Goal: Task Accomplishment & Management: Manage account settings

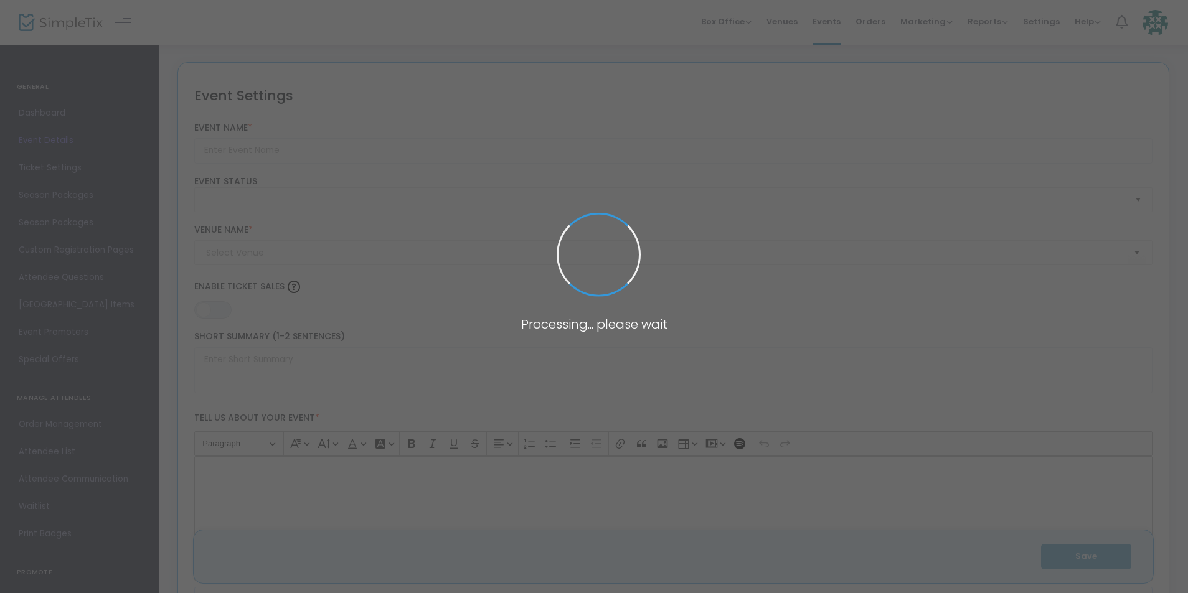
type input "Sunset Bike Ride led by [PERSON_NAME]"
type textarea "Pedal into the sunset on this evening bike ride around the island led by [PERSO…"
type input "Buy Tickets"
type input "[GEOGRAPHIC_DATA] - Clubhouse"
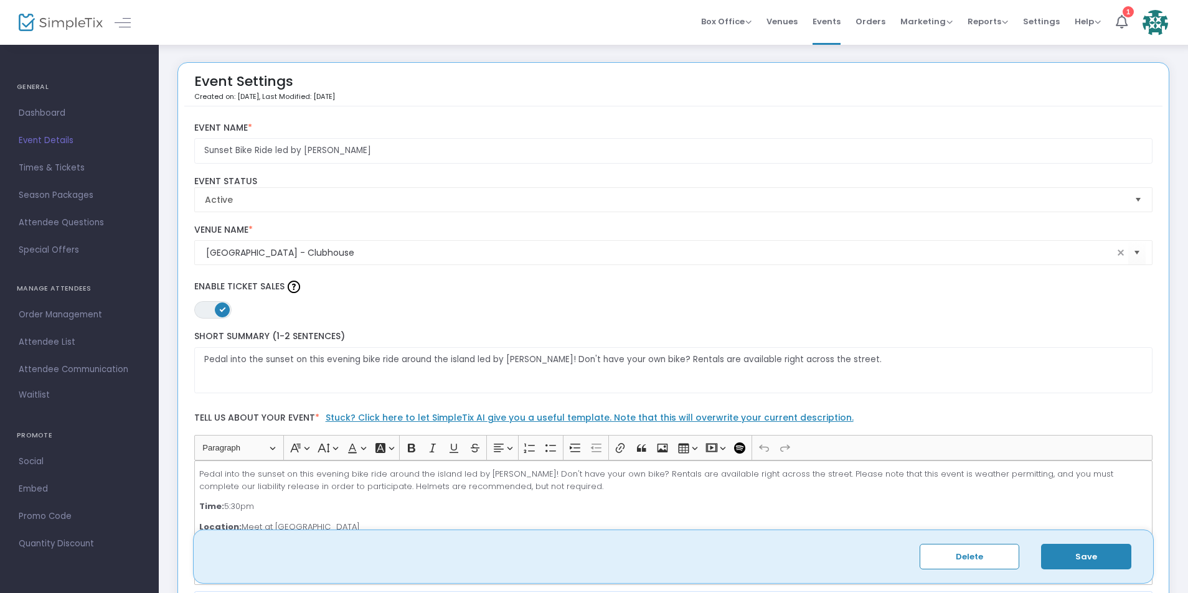
scroll to position [207, 0]
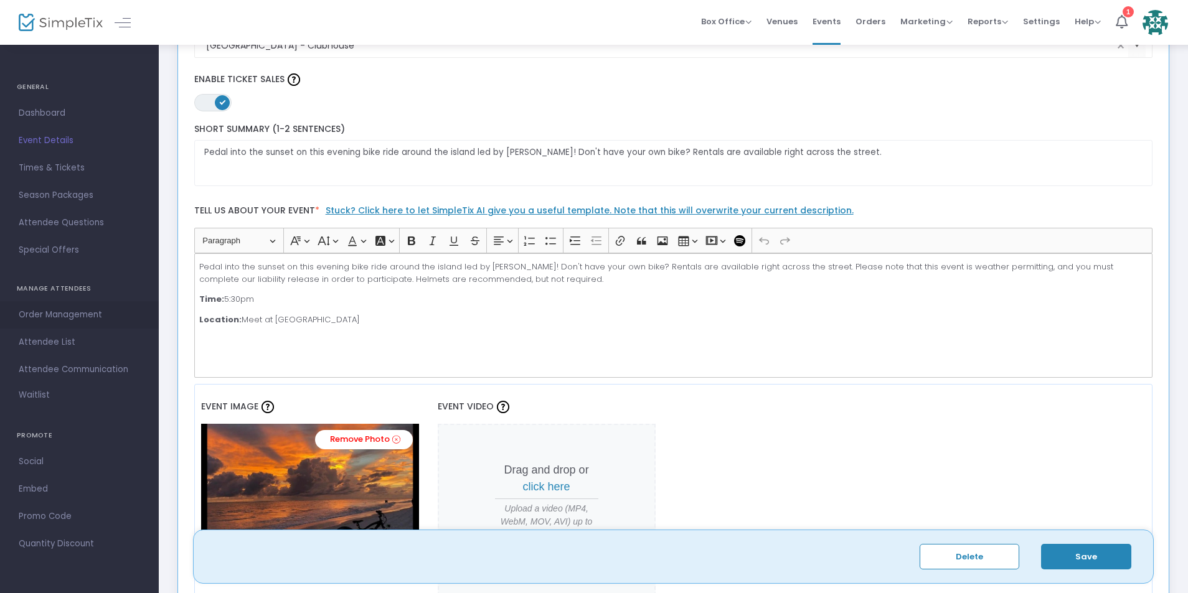
click at [100, 316] on span "Order Management" at bounding box center [79, 315] width 121 height 16
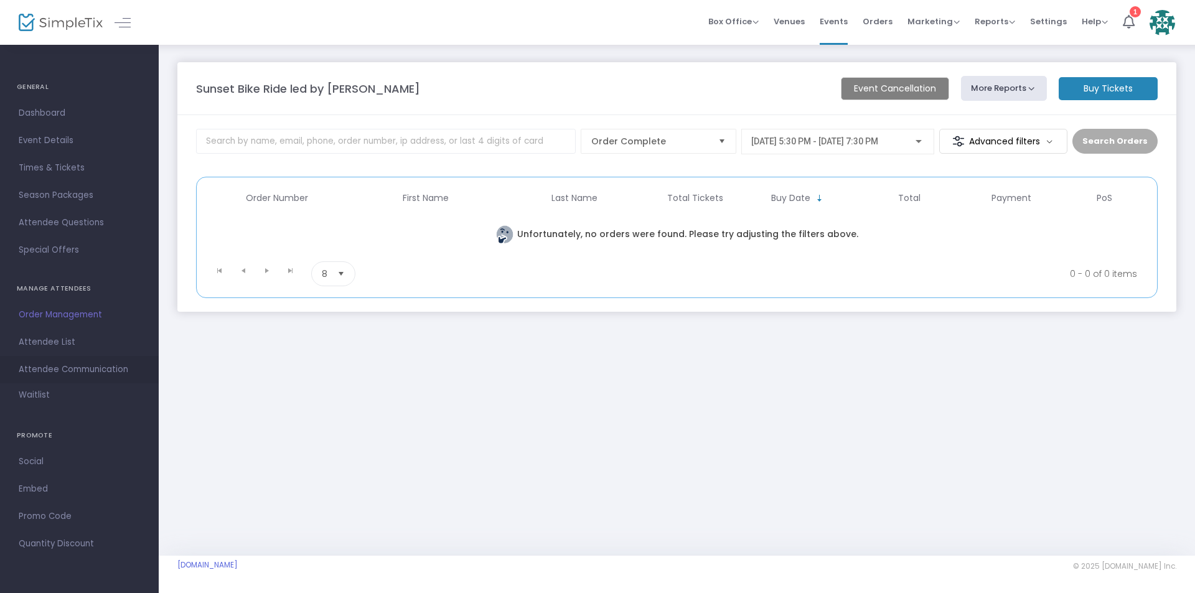
click at [98, 370] on span "Attendee Communication" at bounding box center [79, 370] width 121 height 16
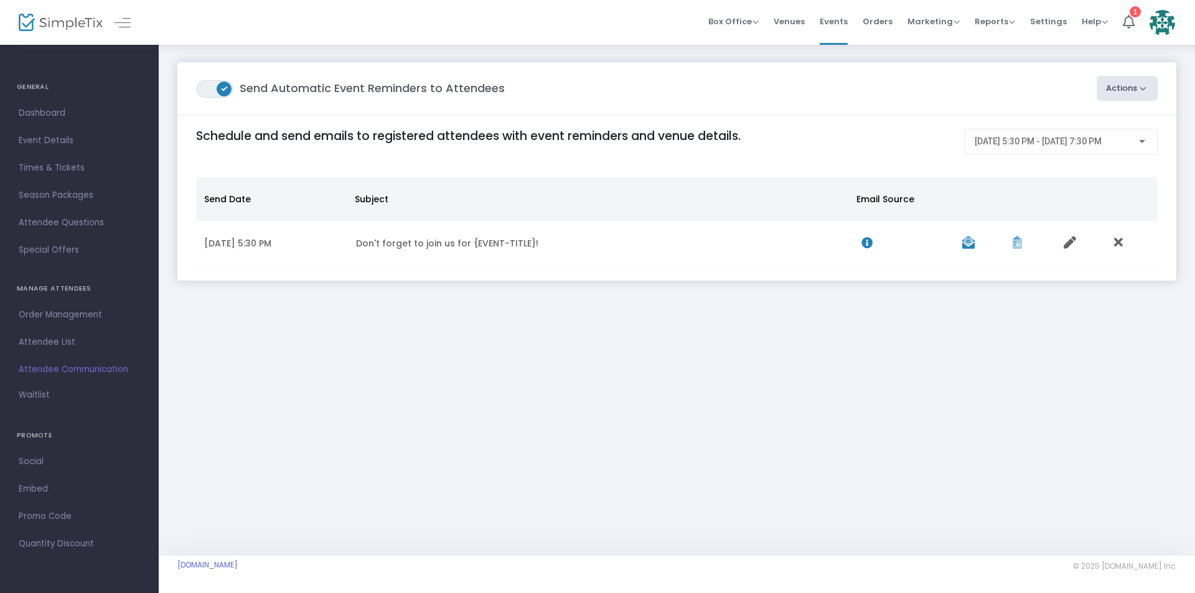
click at [1151, 88] on button "Actions" at bounding box center [1128, 88] width 62 height 25
click at [108, 105] on link "Dashboard" at bounding box center [79, 113] width 159 height 27
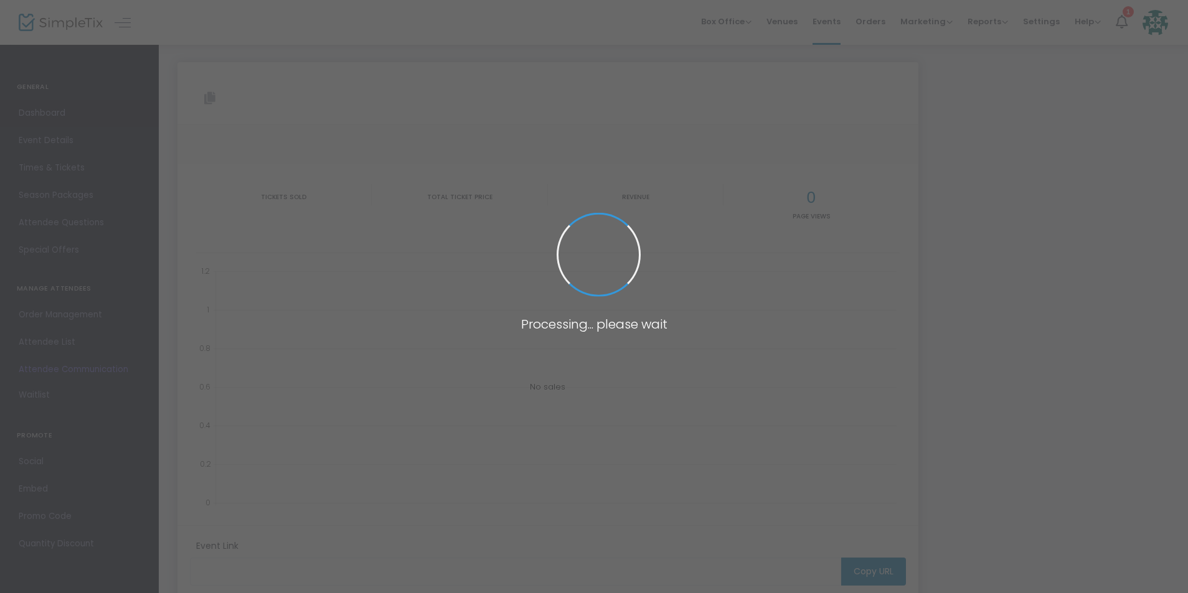
type input "[URL][DOMAIN_NAME]"
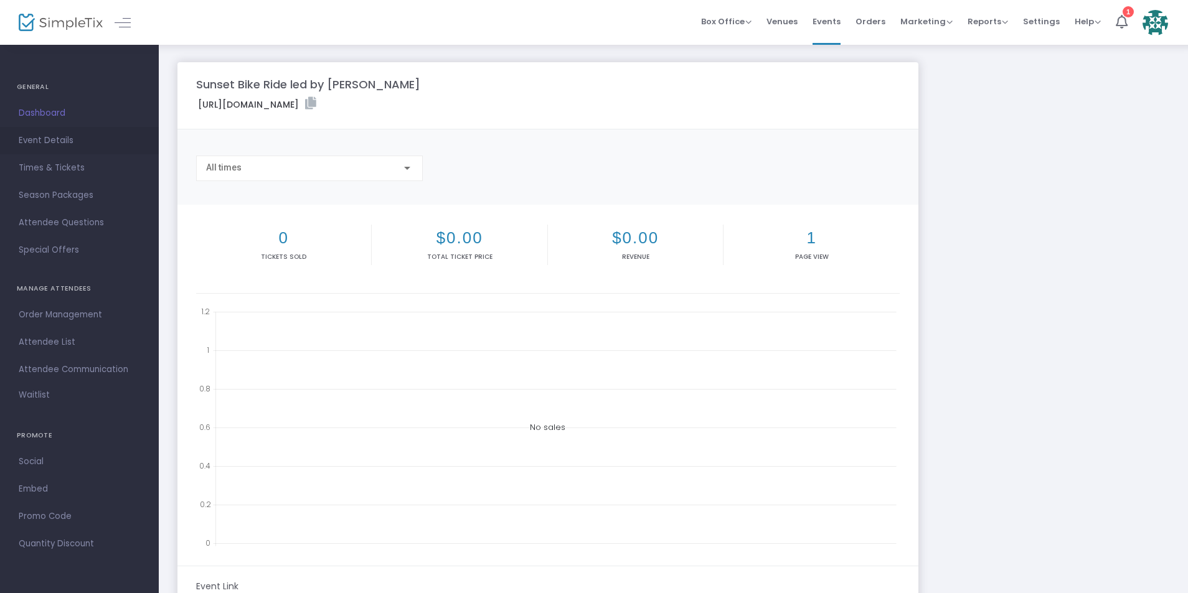
click at [83, 130] on link "Event Details" at bounding box center [79, 140] width 159 height 27
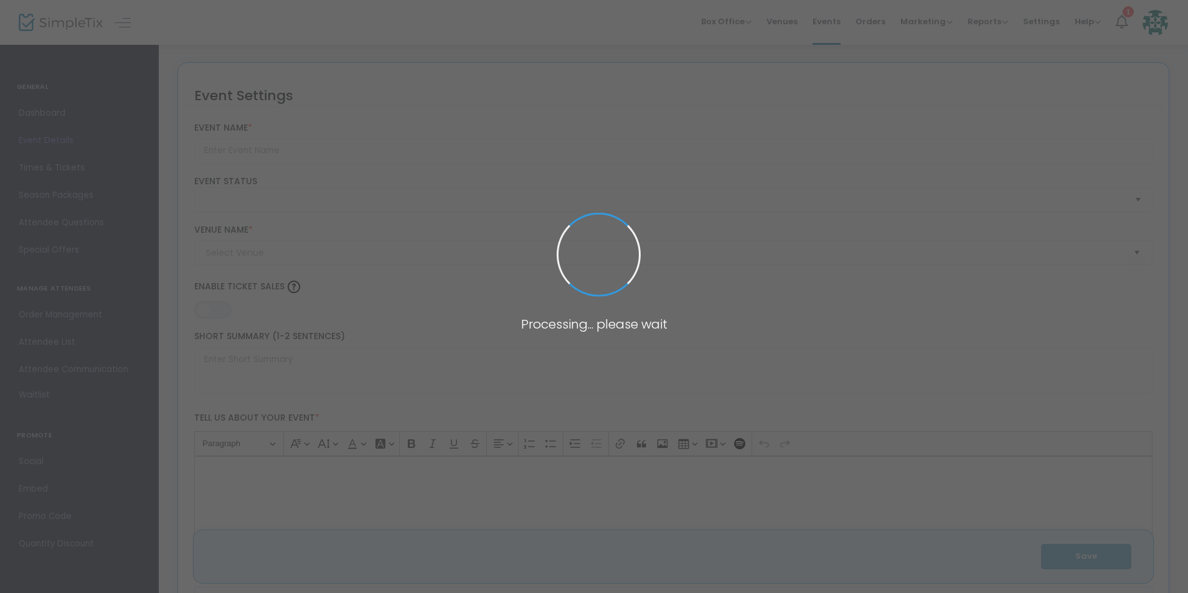
type input "Sunset Bike Ride led by [PERSON_NAME]"
type textarea "Pedal into the sunset on this evening bike ride around the island led by [PERSO…"
type input "Buy Tickets"
type input "[GEOGRAPHIC_DATA] - Clubhouse"
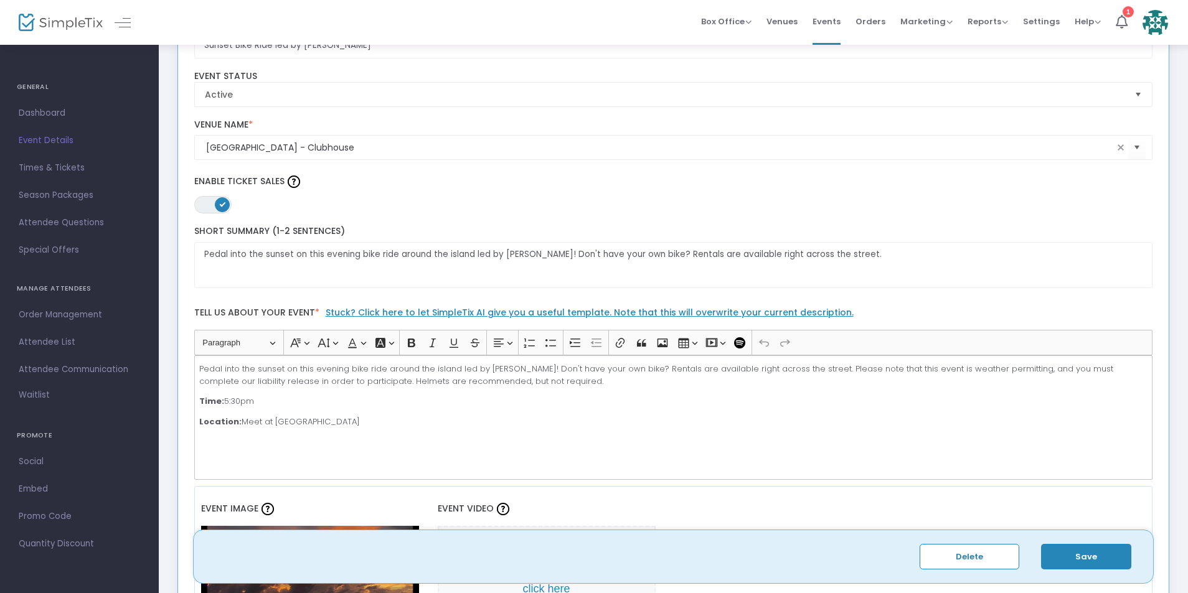
scroll to position [207, 0]
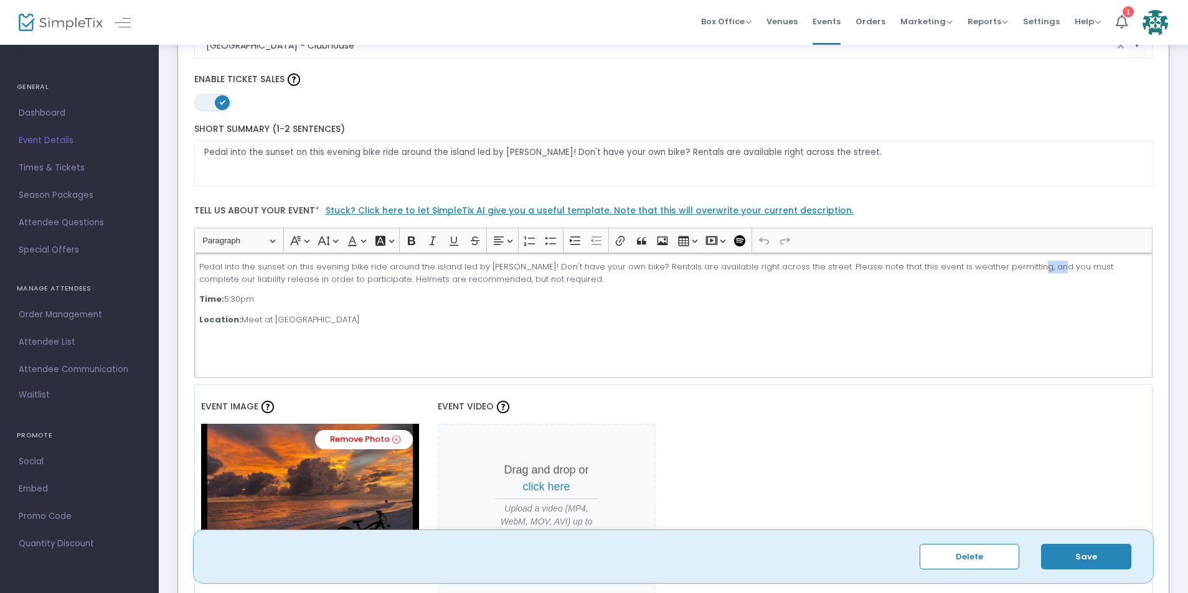
drag, startPoint x: 1030, startPoint y: 266, endPoint x: 1010, endPoint y: 267, distance: 19.9
click at [1010, 267] on p "Pedal into the sunset on this evening bike ride around the island led by [PERSO…" at bounding box center [673, 273] width 948 height 24
drag, startPoint x: 580, startPoint y: 280, endPoint x: 335, endPoint y: 278, distance: 245.3
click at [335, 278] on p "Pedal into the sunset on this evening bike ride around the island led by [PERSO…" at bounding box center [673, 273] width 948 height 24
click at [534, 280] on p "Pedal into the sunset on this evening bike ride around the island led by [PERSO…" at bounding box center [673, 273] width 948 height 24
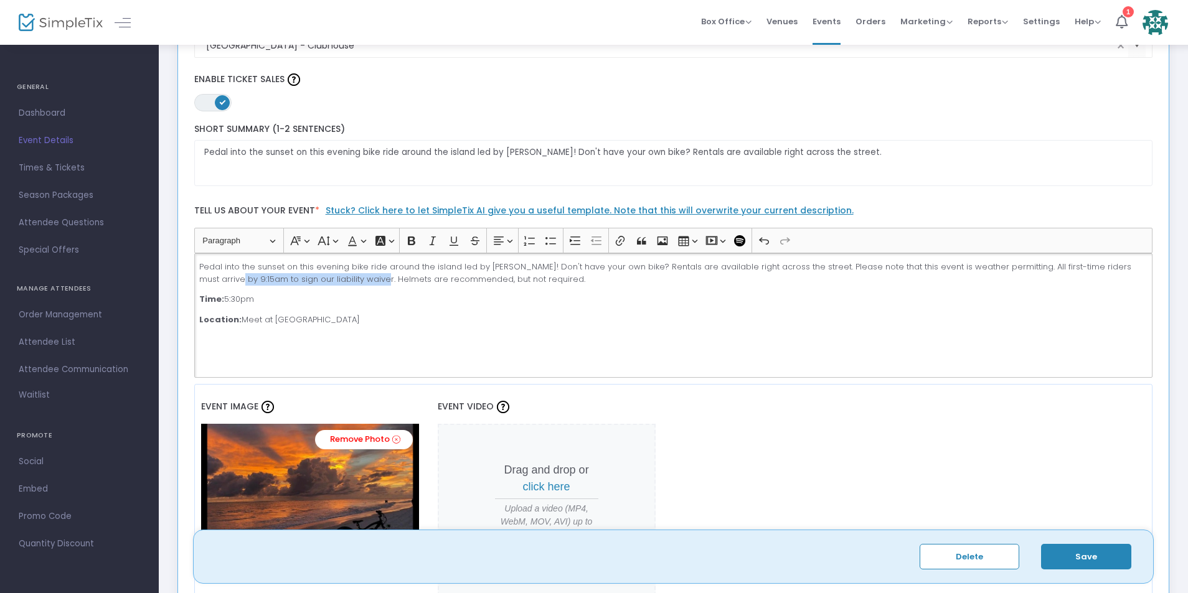
drag, startPoint x: 329, startPoint y: 279, endPoint x: 1137, endPoint y: 261, distance: 809.0
click at [1137, 261] on p "Pedal into the sunset on this evening bike ride around the island led by [PERSO…" at bounding box center [673, 273] width 948 height 24
click at [852, 281] on p "Pedal into the sunset on this evening bike ride around the island led by [PERSO…" at bounding box center [673, 273] width 948 height 24
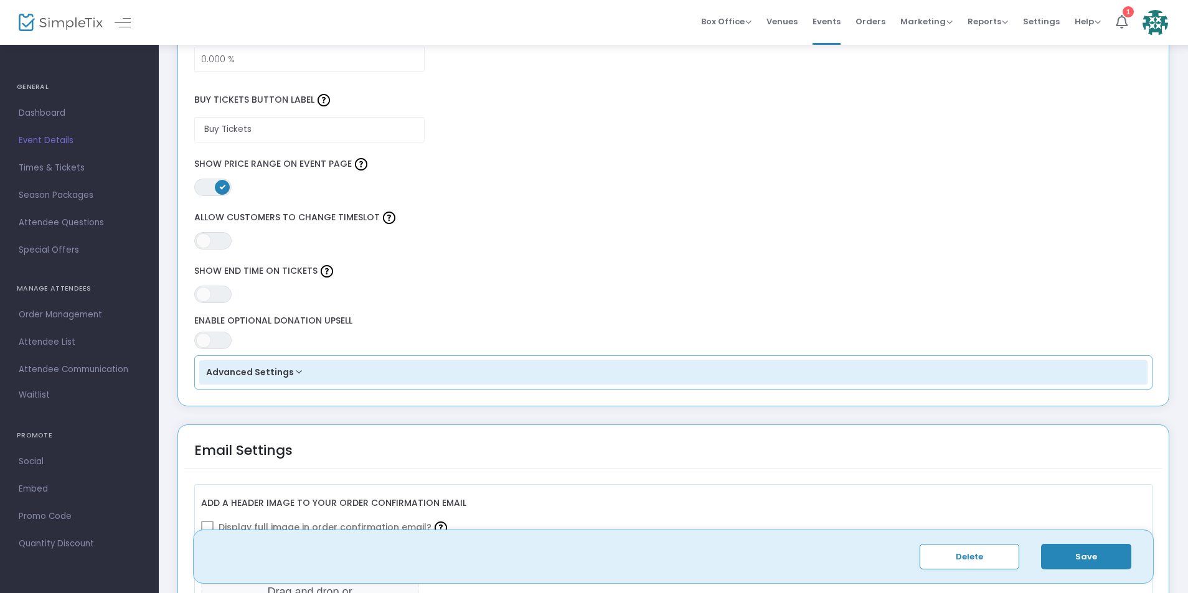
scroll to position [1245, 0]
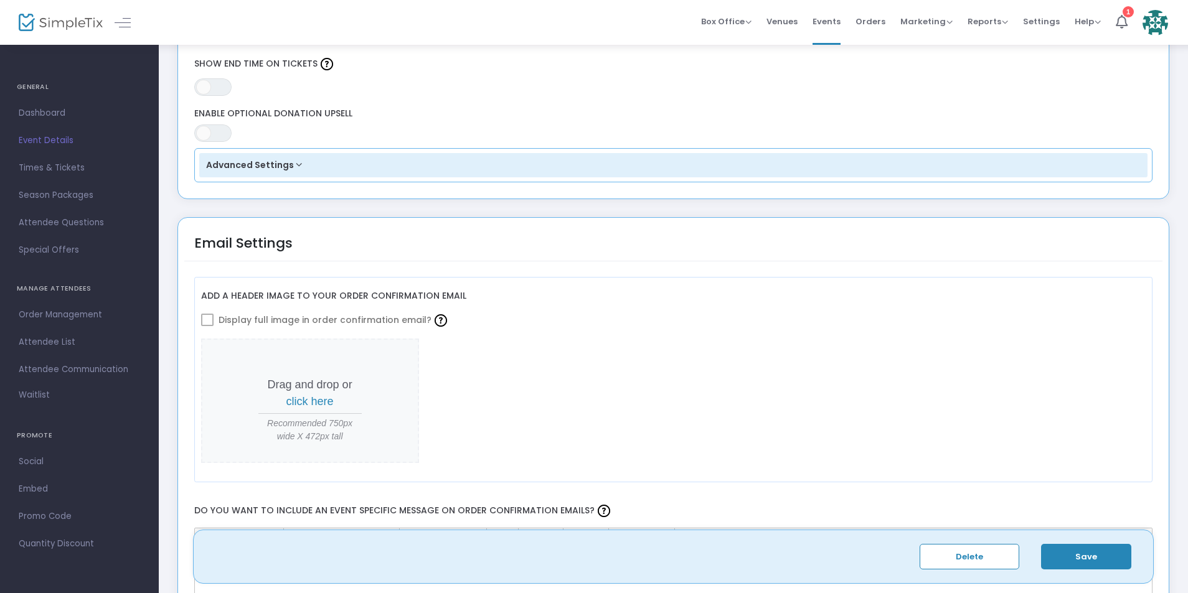
click at [301, 167] on button "Advanced Settings" at bounding box center [673, 165] width 949 height 25
